Goal: Task Accomplishment & Management: Manage account settings

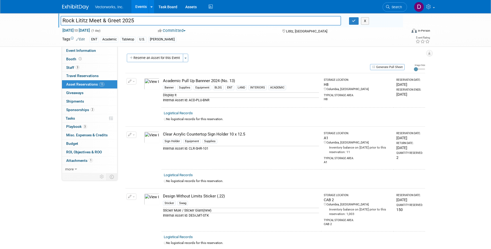
click at [141, 5] on link "Events" at bounding box center [140, 6] width 19 height 13
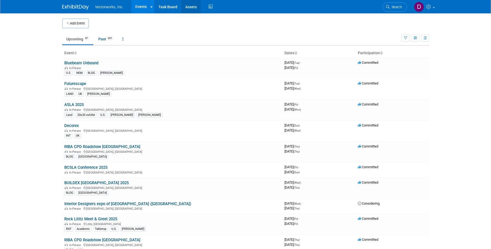
click at [196, 6] on link "Assets" at bounding box center [190, 6] width 19 height 13
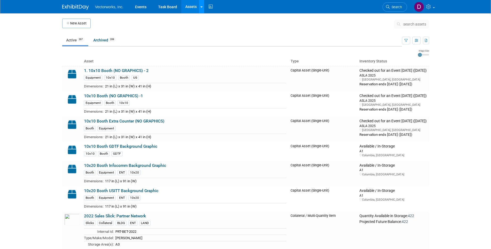
click at [200, 6] on link at bounding box center [201, 6] width 6 height 13
click at [199, 6] on link at bounding box center [201, 6] width 6 height 13
click at [197, 9] on link "Assets" at bounding box center [190, 6] width 19 height 13
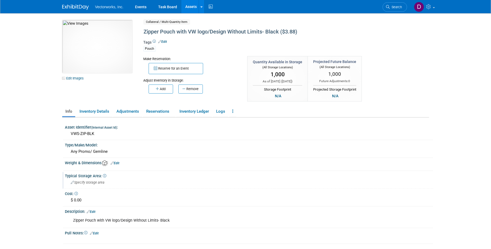
click at [104, 184] on span "Specify storage area" at bounding box center [88, 182] width 34 height 4
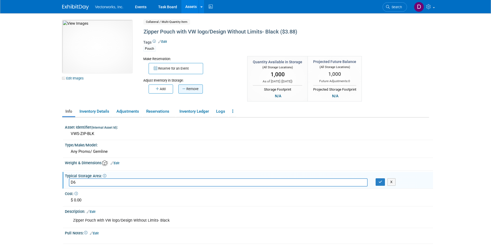
type input "D6"
click at [188, 88] on button "Remove" at bounding box center [190, 88] width 24 height 9
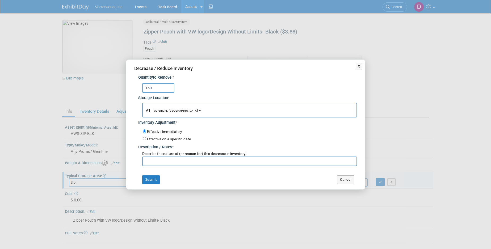
type input "150"
click at [199, 111] on b "button" at bounding box center [200, 110] width 2 height 1
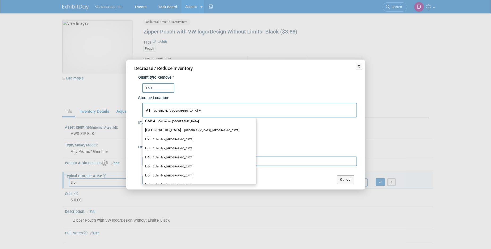
scroll to position [178, 0]
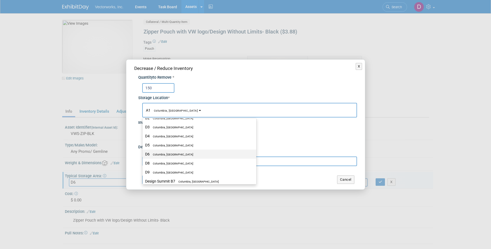
click at [173, 154] on label "D6 Columbia, MD" at bounding box center [198, 154] width 106 height 7
click at [143, 154] on input "D6 Columbia, MD" at bounding box center [141, 154] width 3 height 3
select select "11222697"
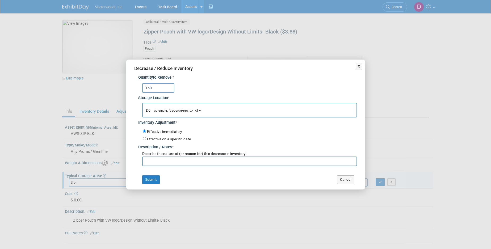
click at [156, 163] on input "text" at bounding box center [249, 161] width 215 height 10
drag, startPoint x: 204, startPoint y: 163, endPoint x: 139, endPoint y: 160, distance: 64.4
click at [142, 160] on input "Luc Lefebvre for DC tradeshow" at bounding box center [249, 161] width 215 height 10
type input "Luc Lefebvre for DC tradeshow"
click at [157, 177] on button "Submit" at bounding box center [151, 179] width 18 height 9
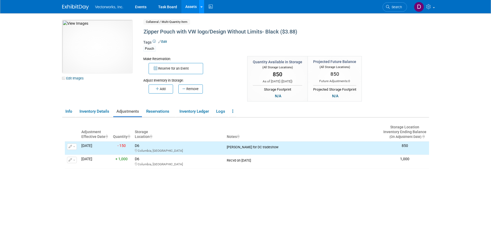
click at [203, 9] on link at bounding box center [201, 6] width 6 height 13
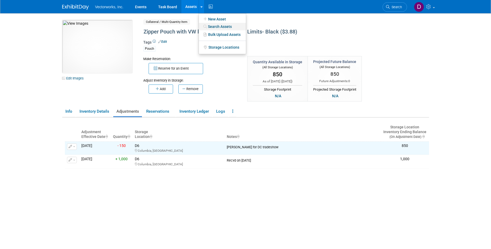
click at [208, 25] on link "Search Assets" at bounding box center [222, 26] width 47 height 7
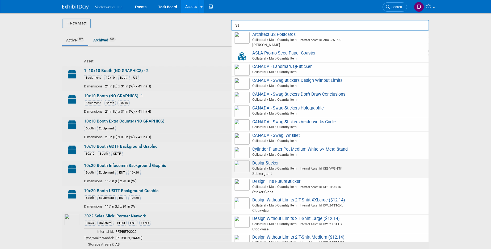
click at [311, 169] on span "Internal Asset Id: DES-VWS- ST K" at bounding box center [319, 168] width 45 height 3
type input "Design Sticker"
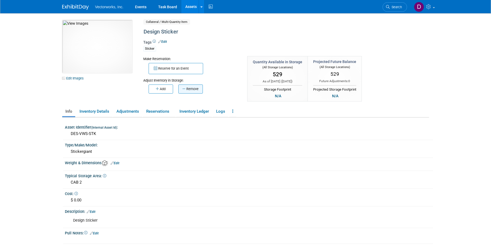
click at [192, 88] on button "Remove" at bounding box center [190, 88] width 24 height 9
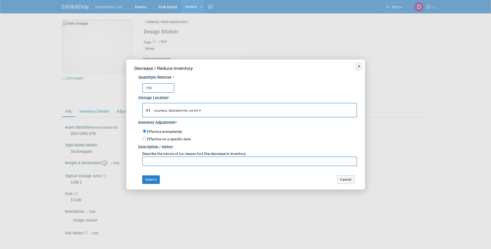
type input "150"
click at [176, 112] on button "A1 Columbia, [GEOGRAPHIC_DATA]" at bounding box center [249, 110] width 215 height 15
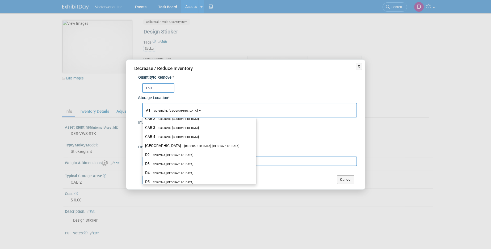
scroll to position [120, 0]
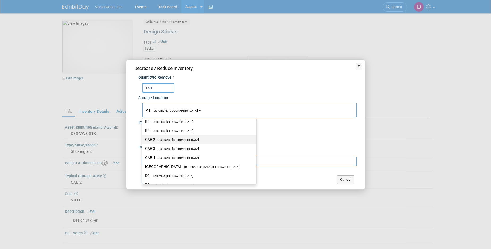
click at [184, 138] on label "CAB 2 Columbia, MD" at bounding box center [198, 139] width 106 height 7
click at [143, 138] on input "CAB 2 Columbia, MD" at bounding box center [141, 139] width 3 height 3
select select "11222717"
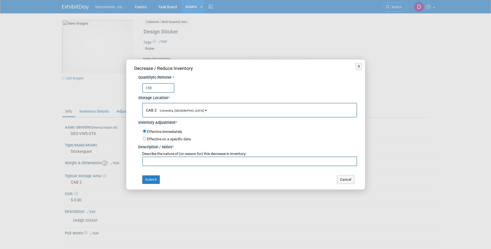
click at [176, 161] on input "text" at bounding box center [249, 161] width 215 height 10
paste input "Luc Lefebvre for DC tradeshow"
type input "Luc Lefebvre for DC tradeshow"
click at [151, 177] on button "Submit" at bounding box center [151, 179] width 18 height 9
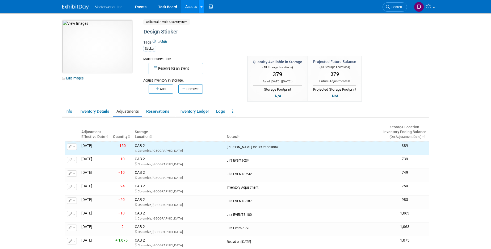
click at [201, 4] on link at bounding box center [201, 6] width 6 height 13
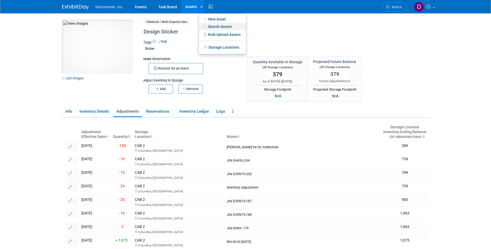
click at [212, 25] on link "Search Assets" at bounding box center [222, 26] width 47 height 7
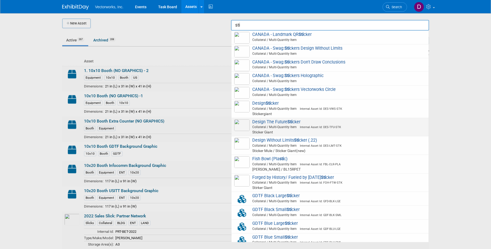
click at [281, 124] on span "Design The Future Sti cker Collateral / Multi-Quantity Item Internal Asset Id: …" at bounding box center [330, 127] width 192 height 16
type input "Design The Future Sticker"
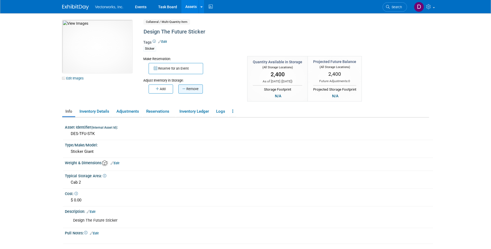
click at [200, 89] on button "Remove" at bounding box center [190, 88] width 24 height 9
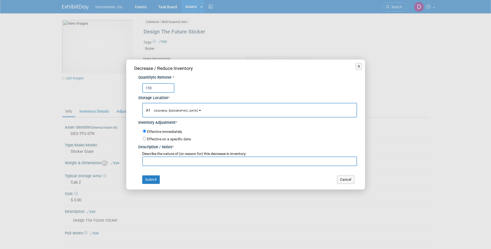
type input "150"
click at [199, 110] on b "button" at bounding box center [200, 110] width 2 height 1
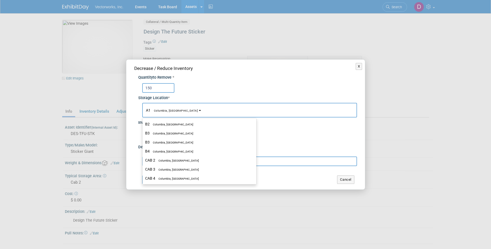
scroll to position [112, 0]
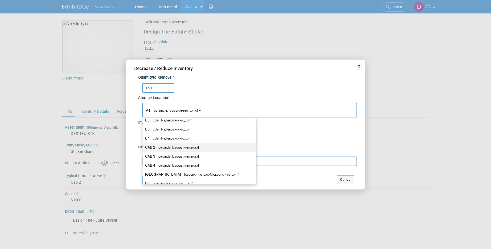
click at [177, 146] on span "Columbia, [GEOGRAPHIC_DATA]" at bounding box center [177, 147] width 44 height 3
click at [143, 146] on input "CAB 2 Columbia, MD" at bounding box center [141, 147] width 3 height 3
select select "11222717"
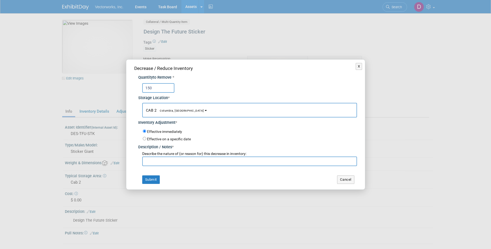
click at [167, 161] on input "text" at bounding box center [249, 161] width 215 height 10
paste input "Luc Lefebvre for DC tradeshow"
type input "Luc Lefebvre for DC tradeshow"
click at [154, 180] on button "Submit" at bounding box center [151, 179] width 18 height 9
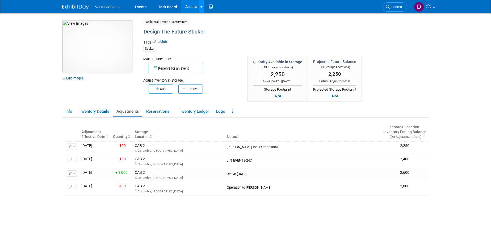
click at [200, 8] on icon at bounding box center [201, 6] width 2 height 3
click at [223, 26] on link "Search Assets" at bounding box center [222, 26] width 47 height 7
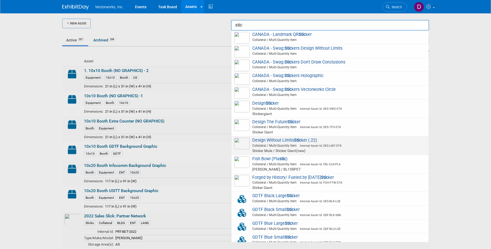
click at [302, 141] on span "Design Without Limits Stic ker (.22) Collateral / Multi-Quantity Item Internal …" at bounding box center [330, 146] width 192 height 16
type input "Design Without Limits Sticker (.22)"
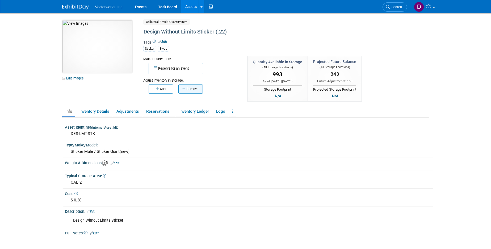
click at [195, 89] on button "Remove" at bounding box center [190, 88] width 24 height 9
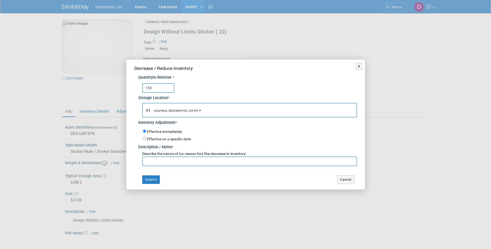
type input "150"
click at [176, 109] on button "A1 Columbia, [GEOGRAPHIC_DATA]" at bounding box center [249, 110] width 215 height 15
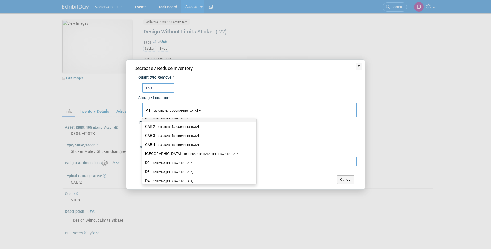
scroll to position [128, 0]
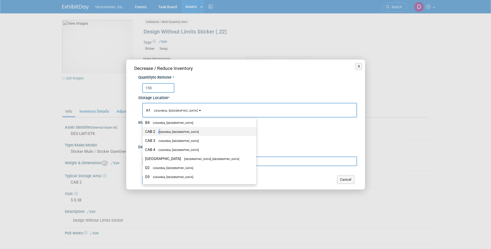
click at [160, 133] on span "Columbia, [GEOGRAPHIC_DATA]" at bounding box center [177, 131] width 44 height 3
click at [143, 133] on input "CAB 2 Columbia, MD" at bounding box center [141, 131] width 3 height 3
select select "11222717"
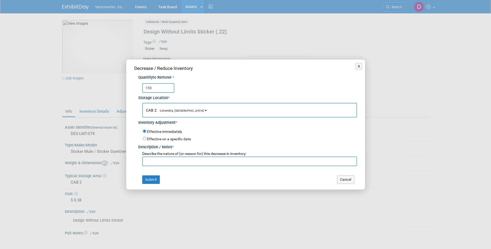
click at [159, 163] on input "text" at bounding box center [249, 161] width 215 height 10
paste input "Luc Lefebvre for DC tradeshow"
type input "[PERSON_NAME] for DC tradeshow"
click at [151, 176] on button "Submit" at bounding box center [151, 179] width 18 height 9
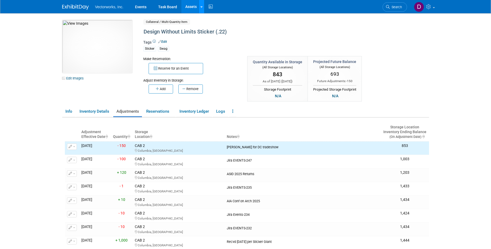
click at [200, 7] on link at bounding box center [201, 6] width 6 height 13
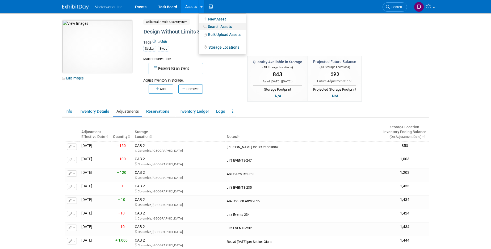
click at [211, 27] on link "Search Assets" at bounding box center [222, 26] width 47 height 7
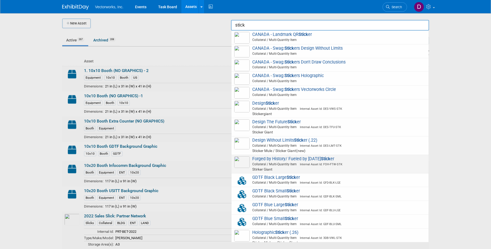
click at [302, 158] on span "Forged by History/ Fueled by Tomorrow Stick er Collateral / Multi-Quantity Item…" at bounding box center [330, 164] width 192 height 16
type input "Forged by History/ Fueled by Tomorrow Sticker"
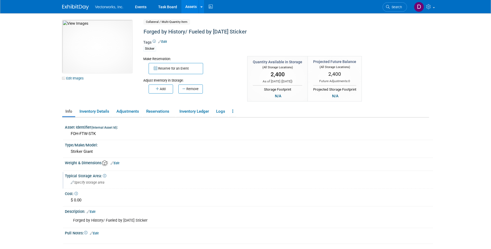
click at [108, 180] on div "Specify storage area" at bounding box center [249, 182] width 360 height 8
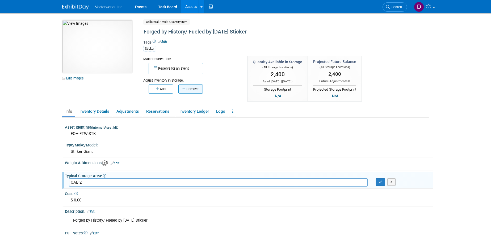
type input "CAB 2"
click at [190, 86] on button "Remove" at bounding box center [190, 88] width 24 height 9
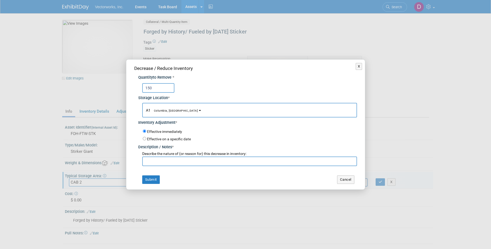
type input "150"
click at [174, 109] on button "A1 Columbia, [GEOGRAPHIC_DATA]" at bounding box center [249, 110] width 215 height 15
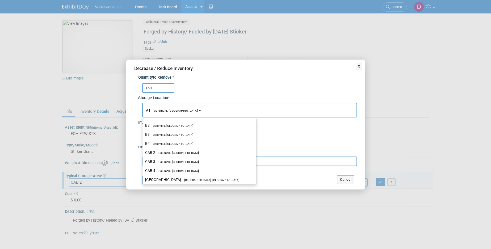
scroll to position [118, 0]
click at [180, 141] on label "CAB 2 Columbia, [GEOGRAPHIC_DATA]" at bounding box center [198, 141] width 106 height 7
click at [170, 144] on label "CAB 2 Columbia, [GEOGRAPHIC_DATA]" at bounding box center [198, 141] width 106 height 7
click at [143, 144] on input "CAB 2 Columbia, [GEOGRAPHIC_DATA]" at bounding box center [141, 141] width 3 height 3
select select "11222717"
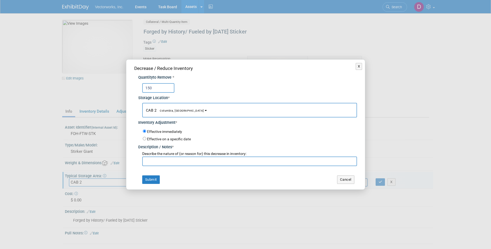
click at [166, 161] on input "text" at bounding box center [249, 161] width 215 height 10
paste input "[PERSON_NAME] for DC tradeshow"
type input "[PERSON_NAME] for DC tradeshow"
click at [150, 179] on button "Submit" at bounding box center [151, 179] width 18 height 9
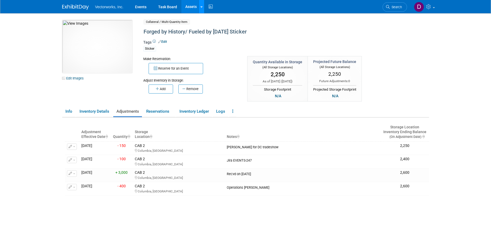
click at [202, 5] on link at bounding box center [201, 6] width 6 height 13
click at [211, 24] on link "Search Assets" at bounding box center [222, 26] width 47 height 7
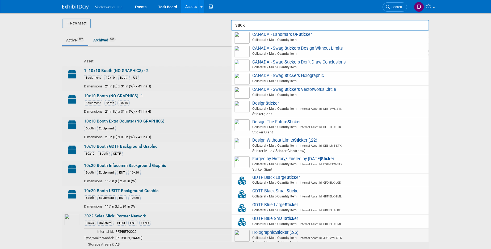
click at [281, 237] on span "Collateral / Multi-Quantity Item Internal Asset Id: 3DB-VWL-STK" at bounding box center [331, 237] width 190 height 5
type input "Holographic Sticker (.26)"
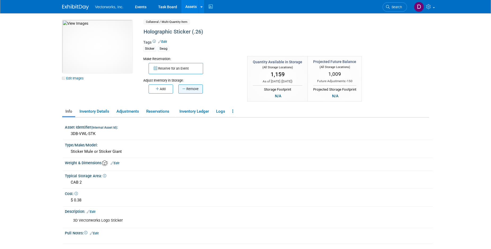
click at [191, 86] on button "Remove" at bounding box center [190, 88] width 24 height 9
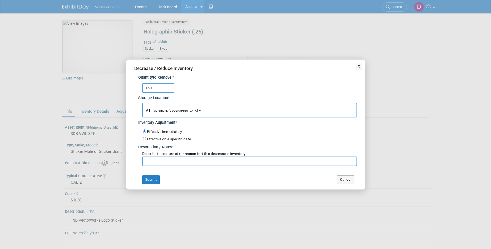
type input "150"
click at [199, 110] on b "button" at bounding box center [200, 110] width 2 height 1
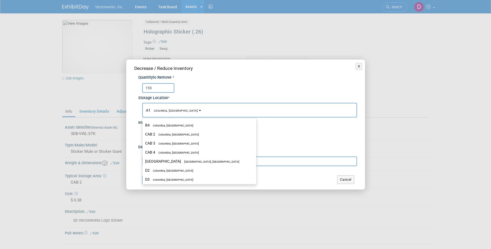
scroll to position [123, 0]
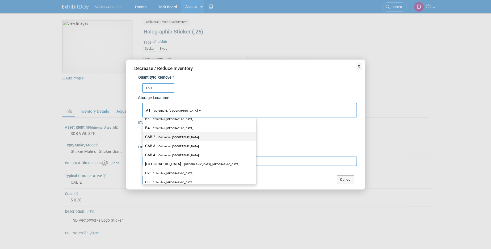
click at [186, 137] on label "CAB 2 Columbia, MD" at bounding box center [198, 136] width 106 height 7
click at [143, 137] on input "CAB 2 Columbia, MD" at bounding box center [141, 136] width 3 height 3
select select "11222717"
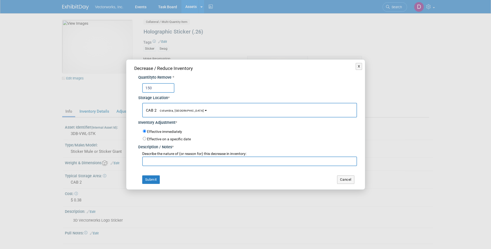
click at [181, 161] on input "text" at bounding box center [249, 161] width 215 height 10
paste input "[PERSON_NAME] for DC tradeshow"
type input "[PERSON_NAME] for DC tradeshow"
click at [151, 179] on button "Submit" at bounding box center [151, 179] width 18 height 9
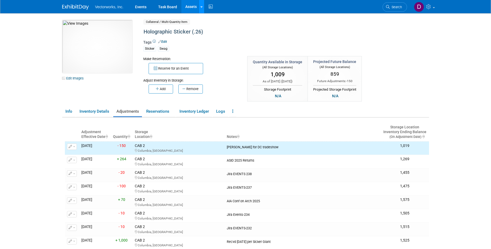
click at [202, 7] on link at bounding box center [201, 6] width 6 height 13
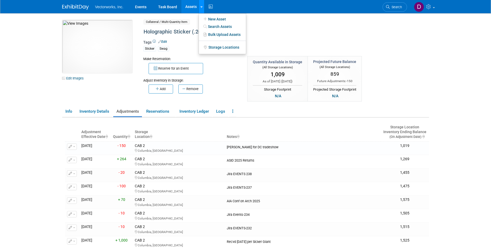
click at [200, 8] on link at bounding box center [201, 6] width 6 height 13
click at [213, 28] on link "Search Assets" at bounding box center [222, 26] width 47 height 7
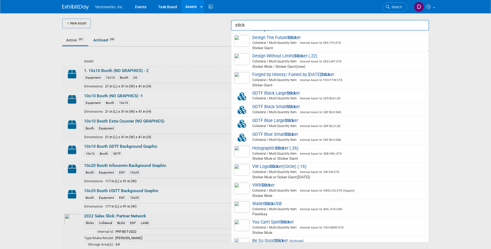
scroll to position [86, 0]
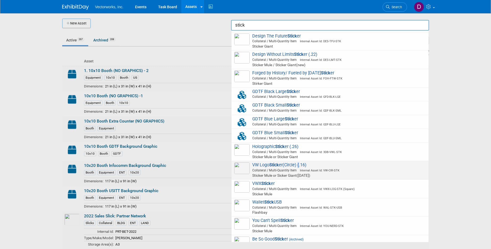
click at [299, 166] on span "VW Logo Stick er(Circle) (.16) Collateral / Multi-Quantity Item Internal Asset …" at bounding box center [330, 170] width 192 height 16
type input "VW Logo Sticker(Circle) (.16)"
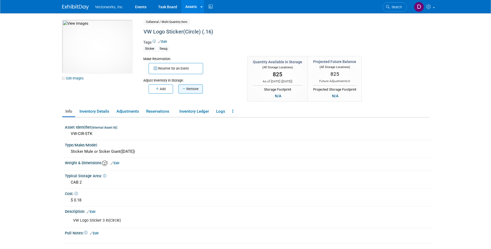
click at [195, 90] on button "Remove" at bounding box center [190, 88] width 24 height 9
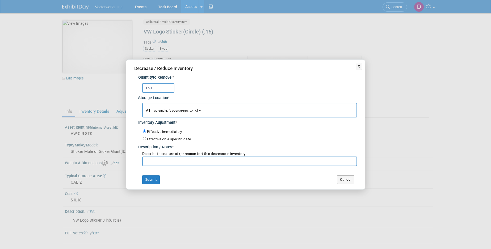
type input "150"
click at [177, 111] on button "A1 Columbia, [GEOGRAPHIC_DATA]" at bounding box center [249, 110] width 215 height 15
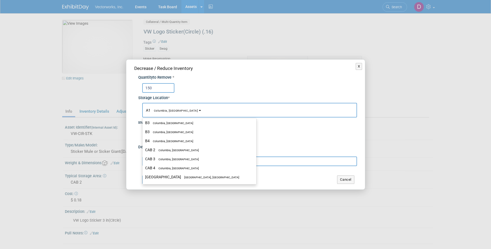
scroll to position [118, 0]
click at [186, 142] on label "CAB 2 Columbia, [GEOGRAPHIC_DATA]" at bounding box center [198, 141] width 106 height 7
click at [143, 142] on input "CAB 2 Columbia, [GEOGRAPHIC_DATA]" at bounding box center [141, 141] width 3 height 3
select select "11222717"
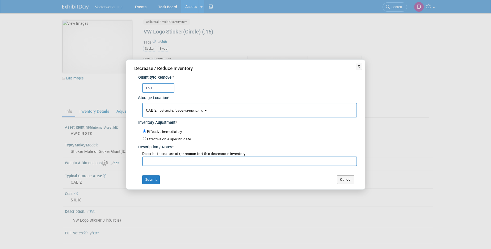
click at [179, 161] on input "text" at bounding box center [249, 161] width 215 height 10
paste input "[PERSON_NAME] for DC tradeshow"
type input "[PERSON_NAME] for DC tradeshow"
drag, startPoint x: 157, startPoint y: 180, endPoint x: 149, endPoint y: 166, distance: 16.2
click at [158, 179] on button "Submit" at bounding box center [151, 179] width 18 height 9
